Goal: Transaction & Acquisition: Book appointment/travel/reservation

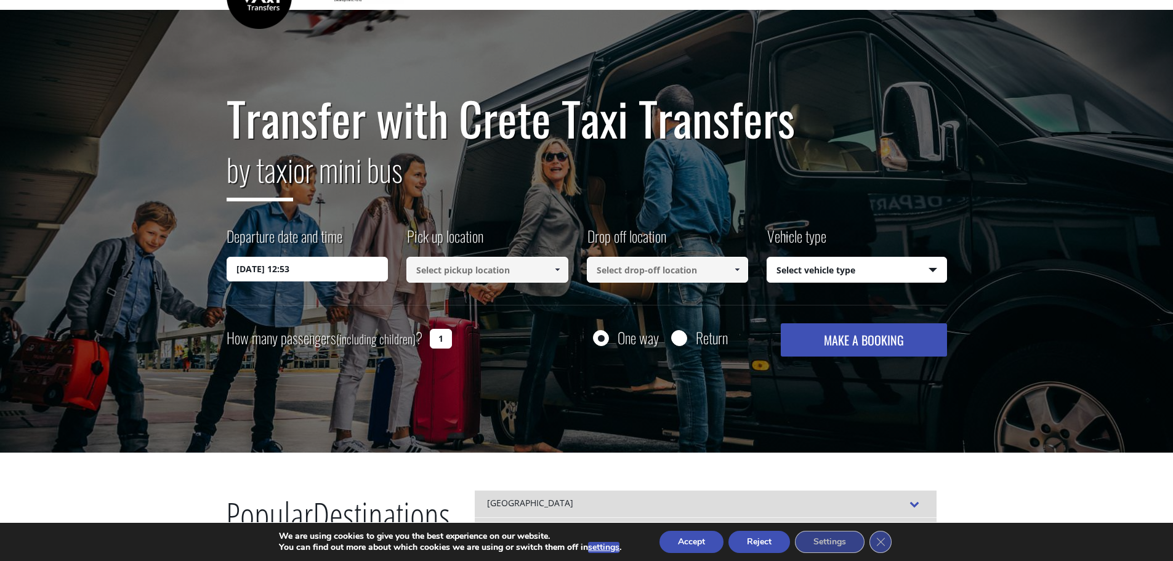
scroll to position [62, 0]
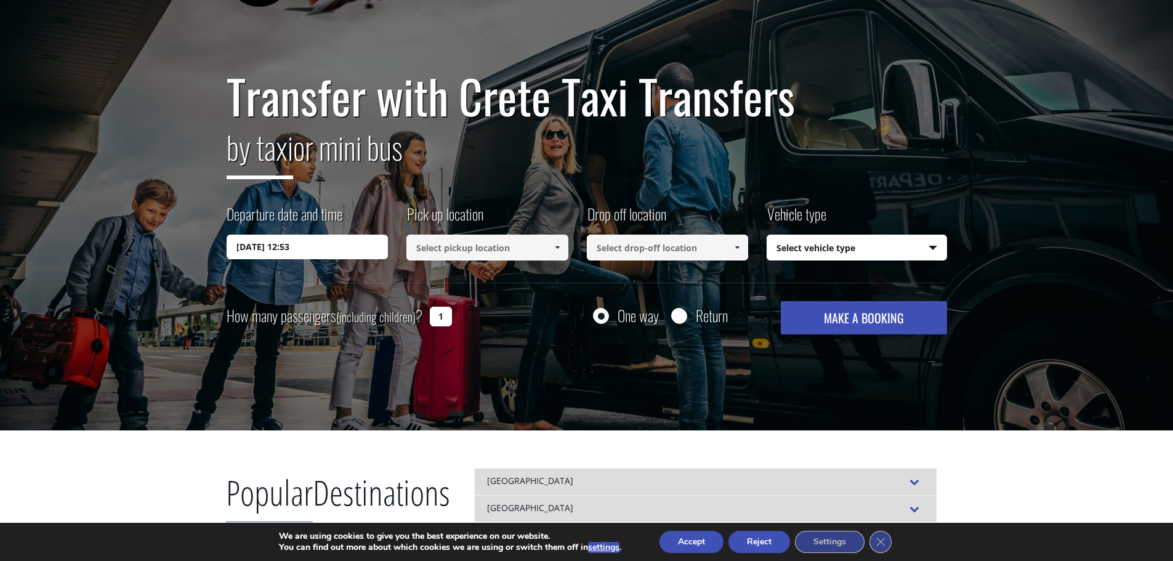
click at [531, 255] on input at bounding box center [487, 248] width 162 height 26
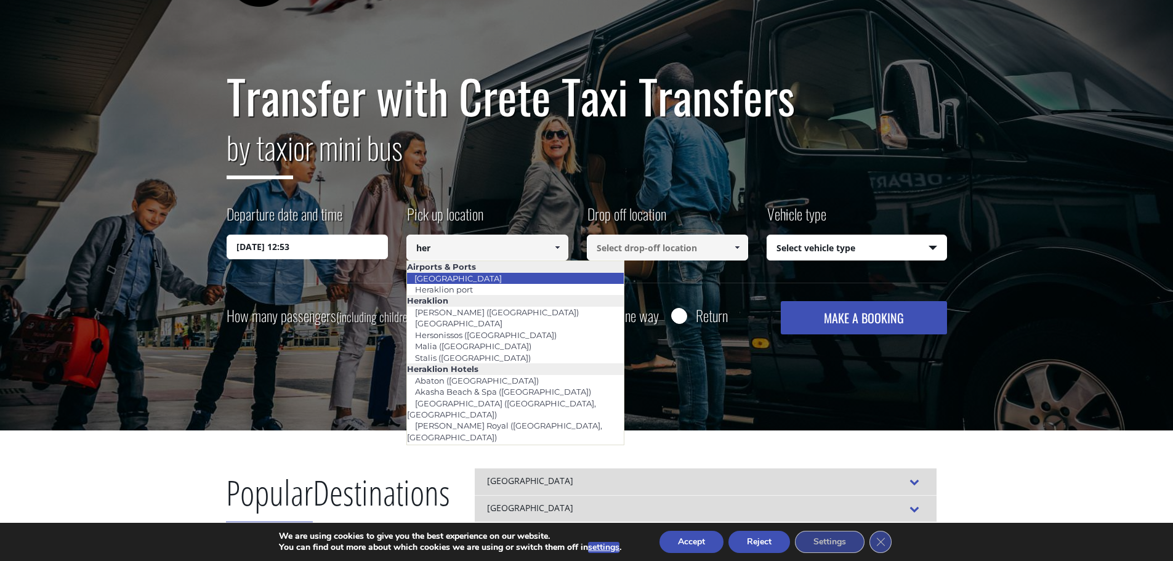
click at [488, 275] on link "[GEOGRAPHIC_DATA]" at bounding box center [457, 278] width 103 height 17
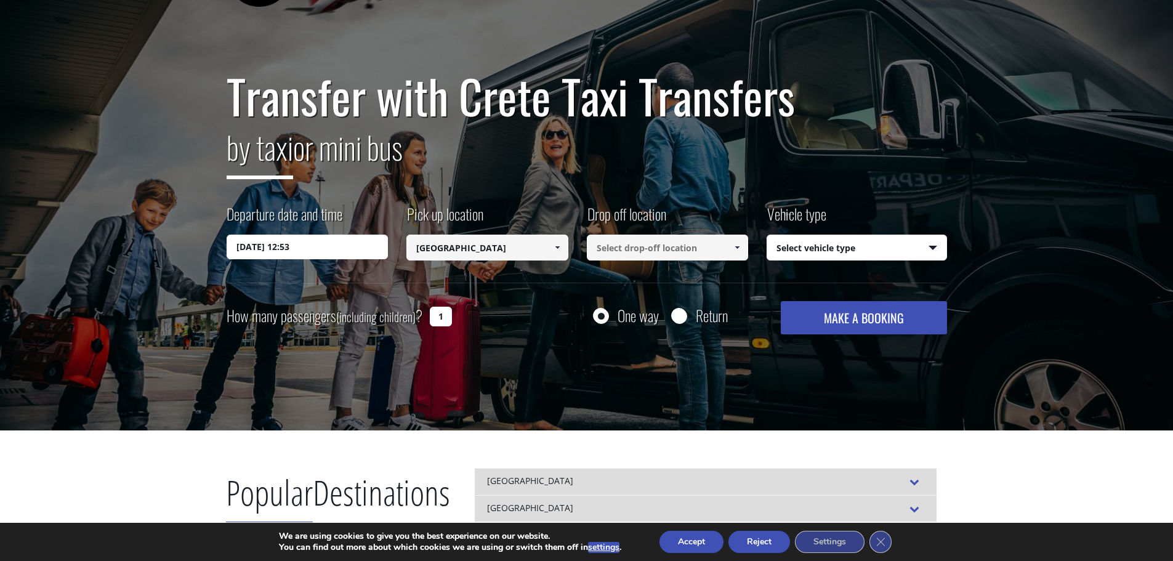
type input "[GEOGRAPHIC_DATA]"
click at [615, 252] on input at bounding box center [668, 248] width 162 height 26
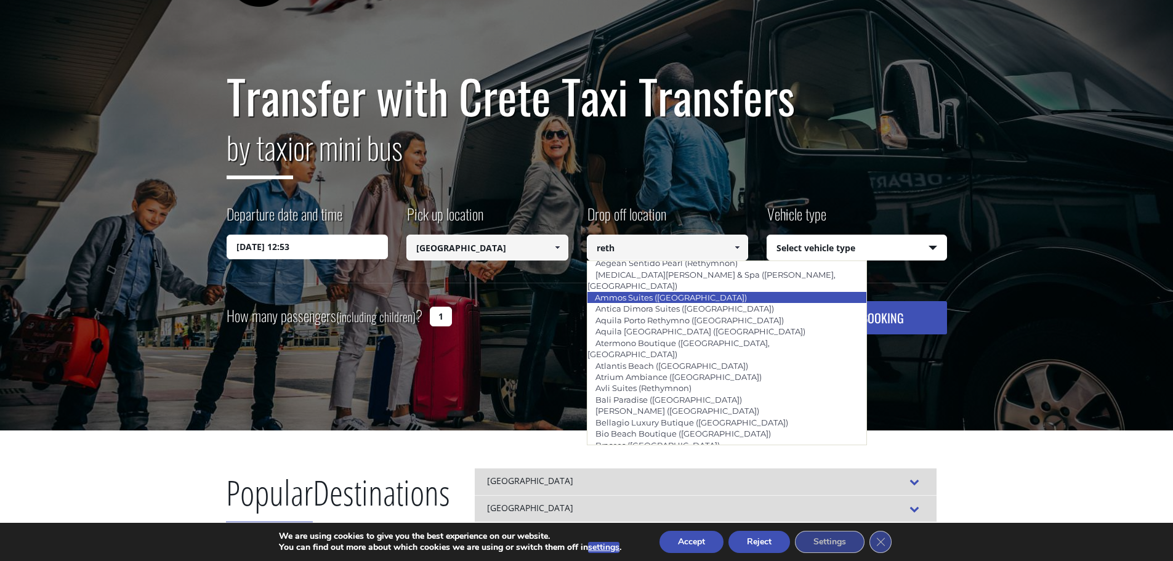
scroll to position [185, 0]
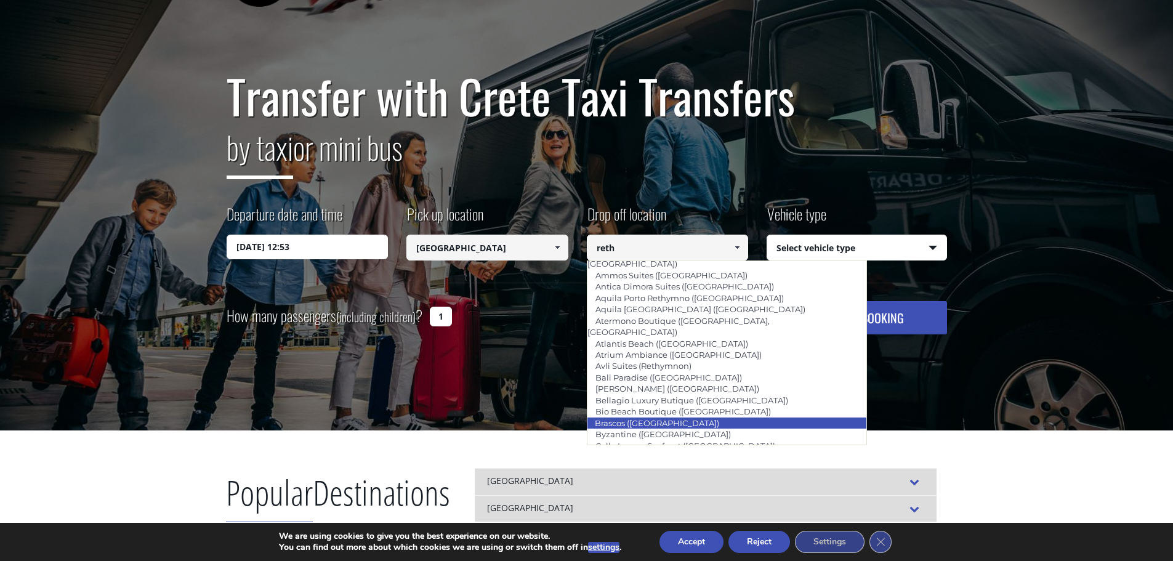
click at [635, 414] on link "Brascos ([GEOGRAPHIC_DATA])" at bounding box center [657, 422] width 140 height 17
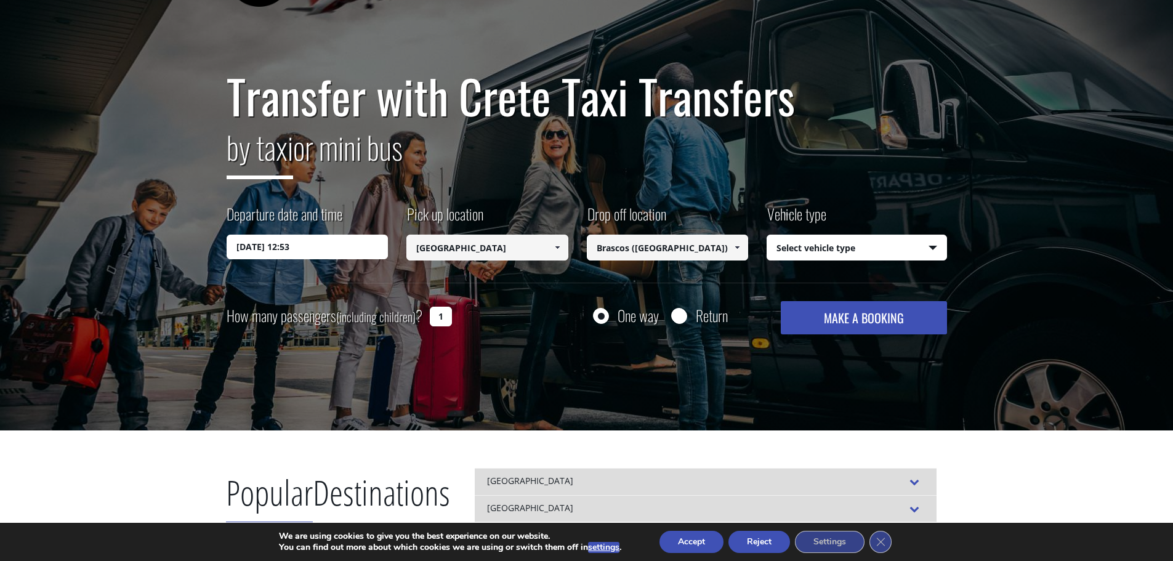
type input "Brascos ([GEOGRAPHIC_DATA])"
click at [841, 247] on select "Select vehicle type Taxi (4 passengers) Mercedes E Class Mini Van (7 passengers…" at bounding box center [856, 248] width 179 height 26
select select "540"
click at [767, 235] on select "Select vehicle type Taxi (4 passengers) Mercedes E Class Mini Van (7 passengers…" at bounding box center [856, 248] width 179 height 26
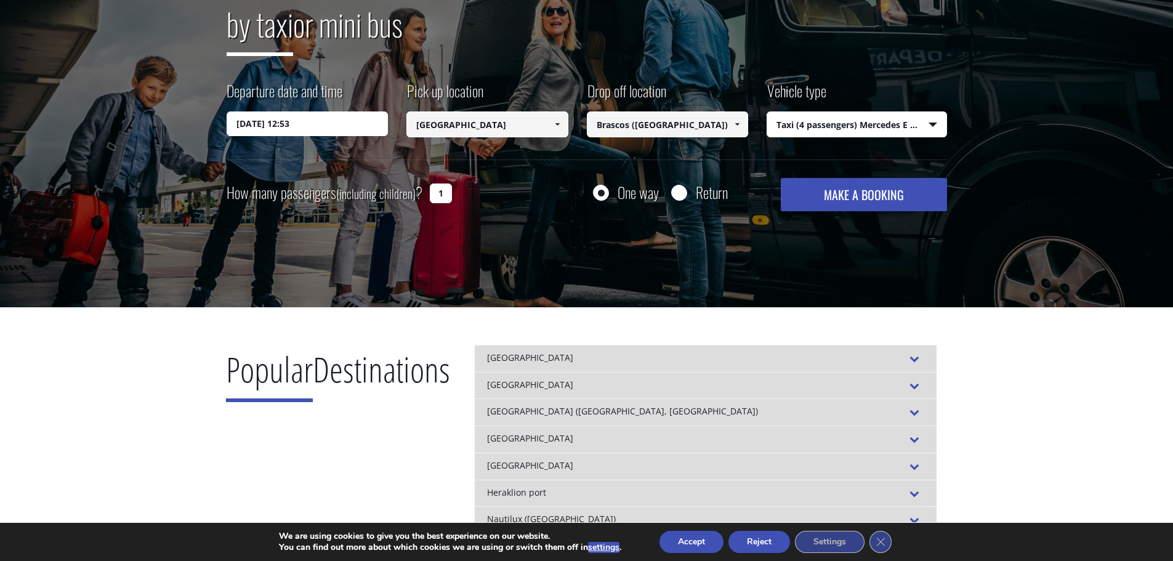
click at [441, 189] on input "1" at bounding box center [441, 193] width 22 height 20
drag, startPoint x: 441, startPoint y: 189, endPoint x: 431, endPoint y: 190, distance: 10.5
click at [431, 190] on input "1" at bounding box center [441, 193] width 22 height 20
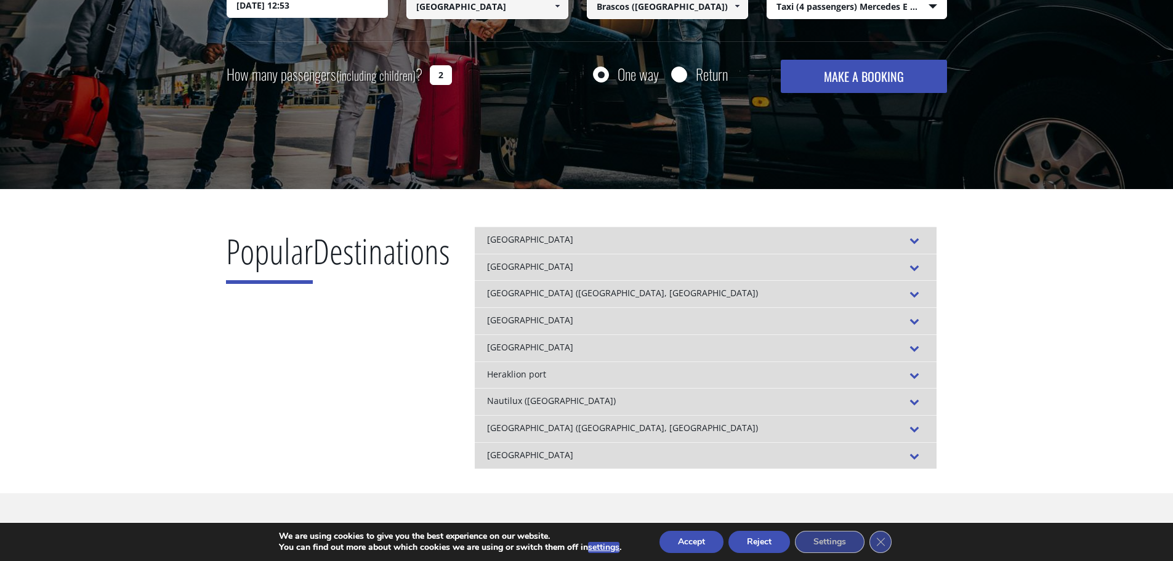
scroll to position [308, 0]
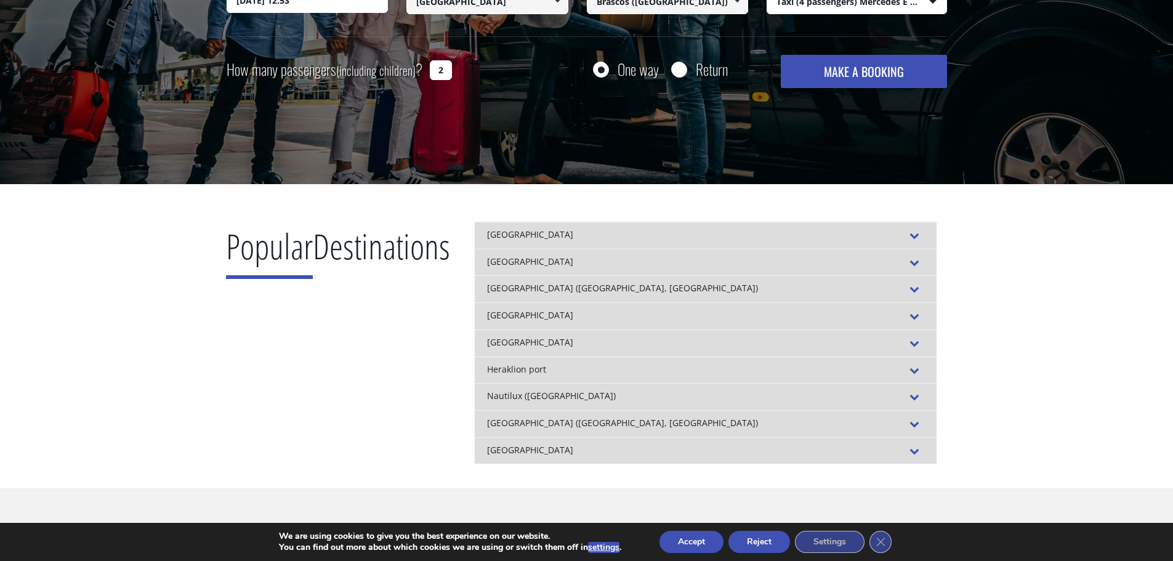
type input "2"
click at [855, 63] on button "MAKE A BOOKING" at bounding box center [864, 71] width 166 height 33
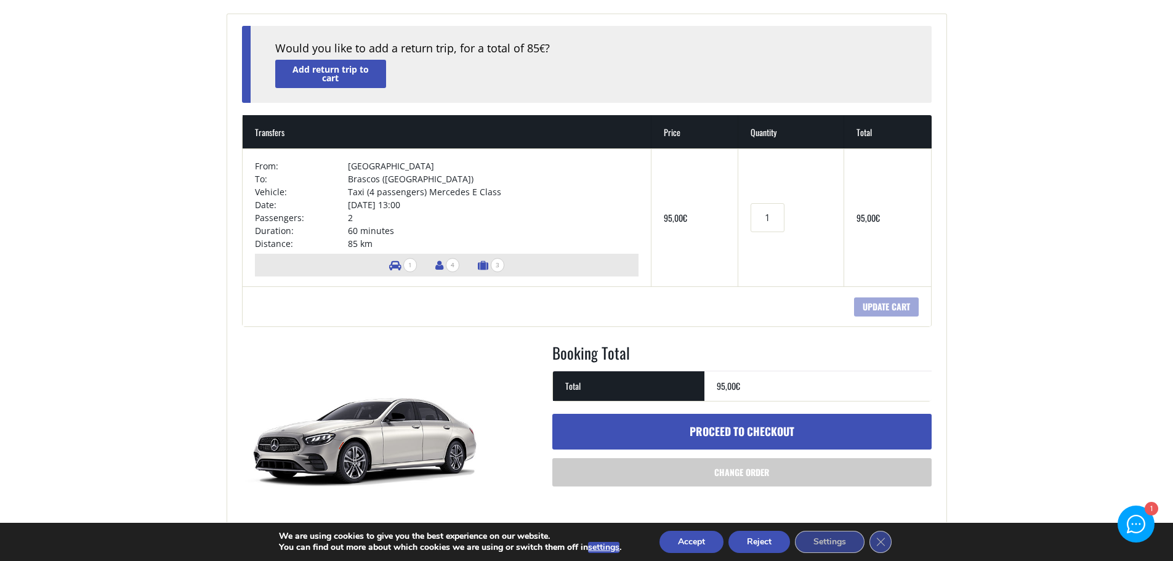
scroll to position [123, 0]
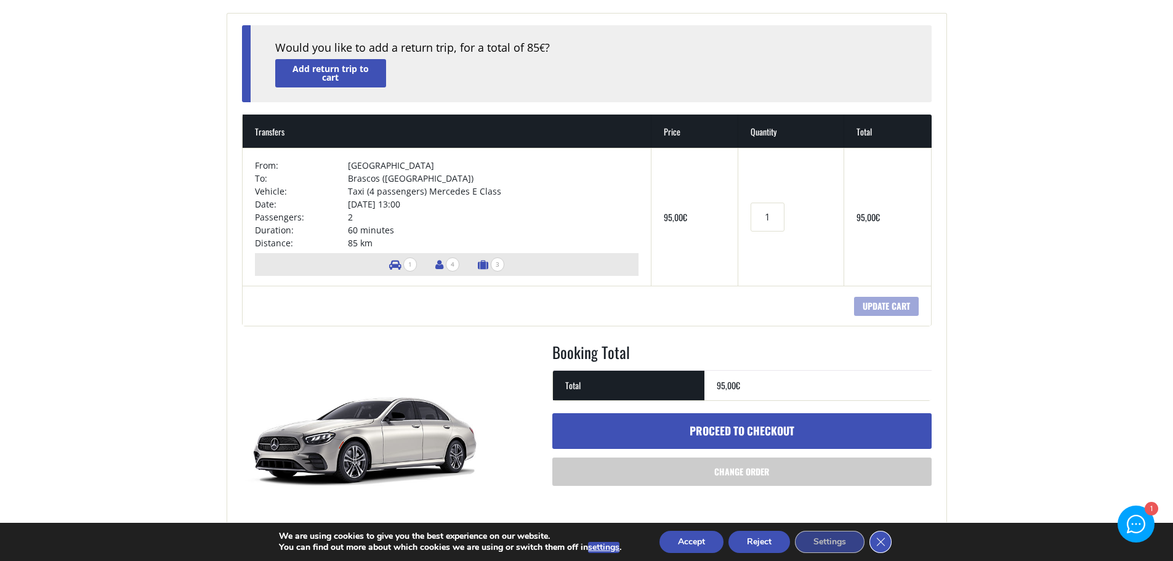
click at [890, 535] on icon "Close GDPR Cookie Banner" at bounding box center [880, 541] width 22 height 18
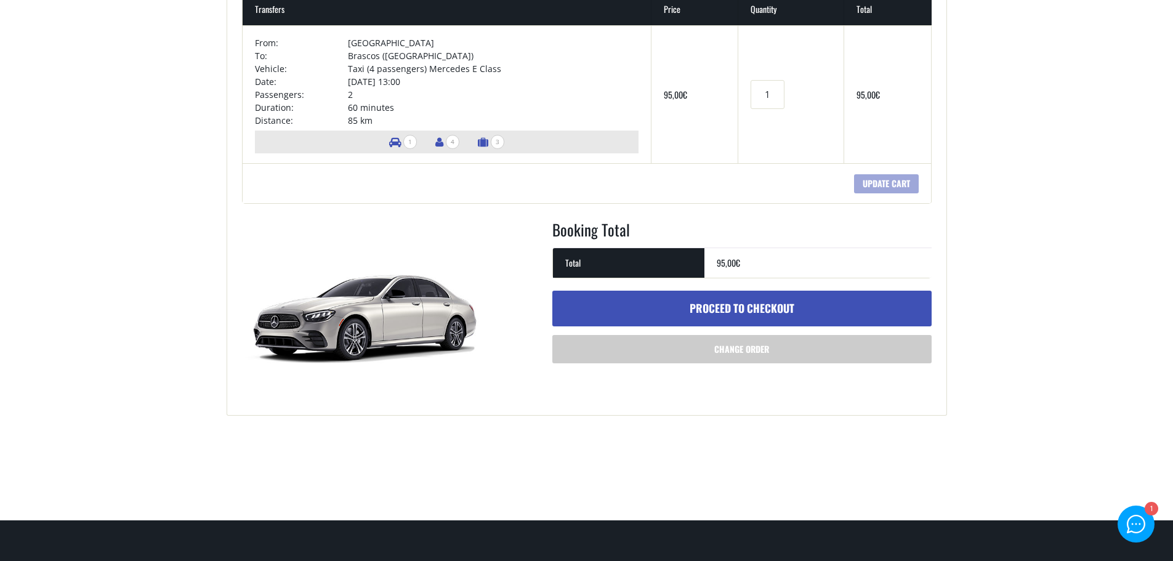
scroll to position [0, 0]
